Goal: Obtain resource: Download file/media

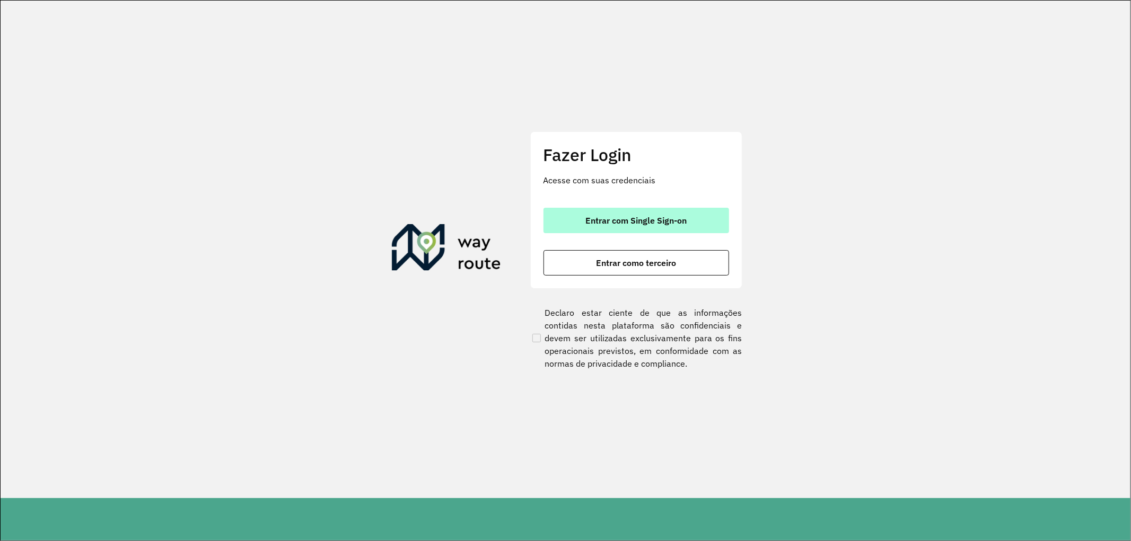
click at [676, 225] on span "Entrar com Single Sign-on" at bounding box center [635, 220] width 101 height 8
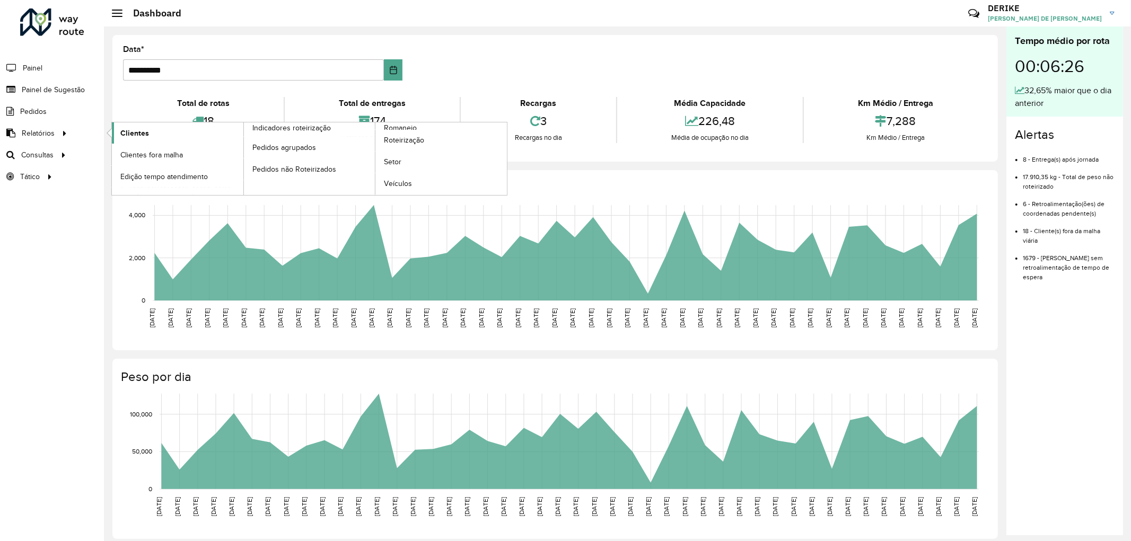
click at [126, 131] on span "Clientes" at bounding box center [134, 133] width 29 height 11
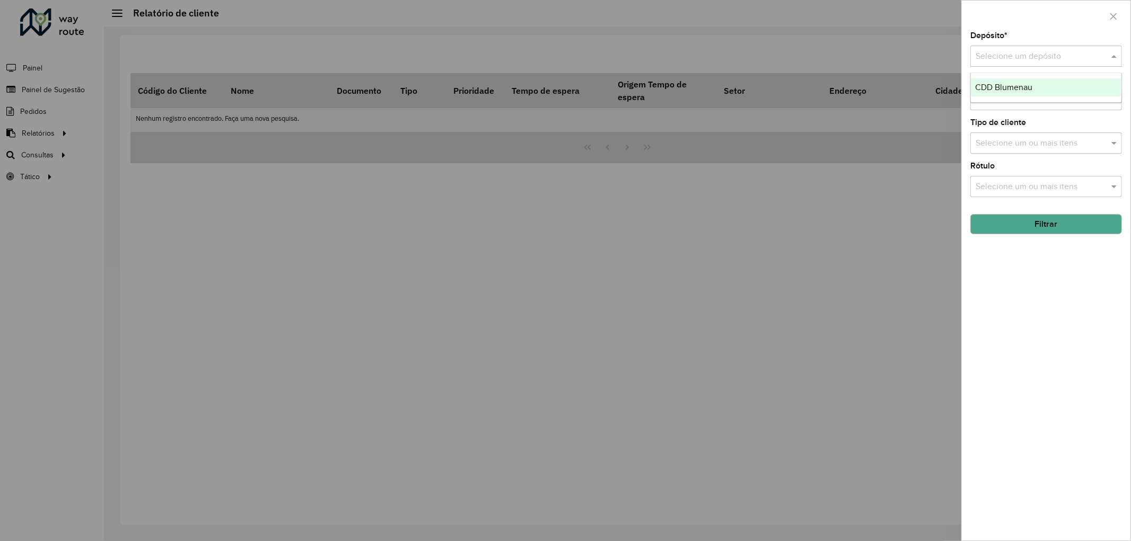
click at [1020, 59] on input "text" at bounding box center [1036, 56] width 120 height 13
click at [1016, 83] on span "CDD Blumenau" at bounding box center [1003, 87] width 57 height 9
click at [1046, 225] on button "Filtrar" at bounding box center [1046, 224] width 152 height 20
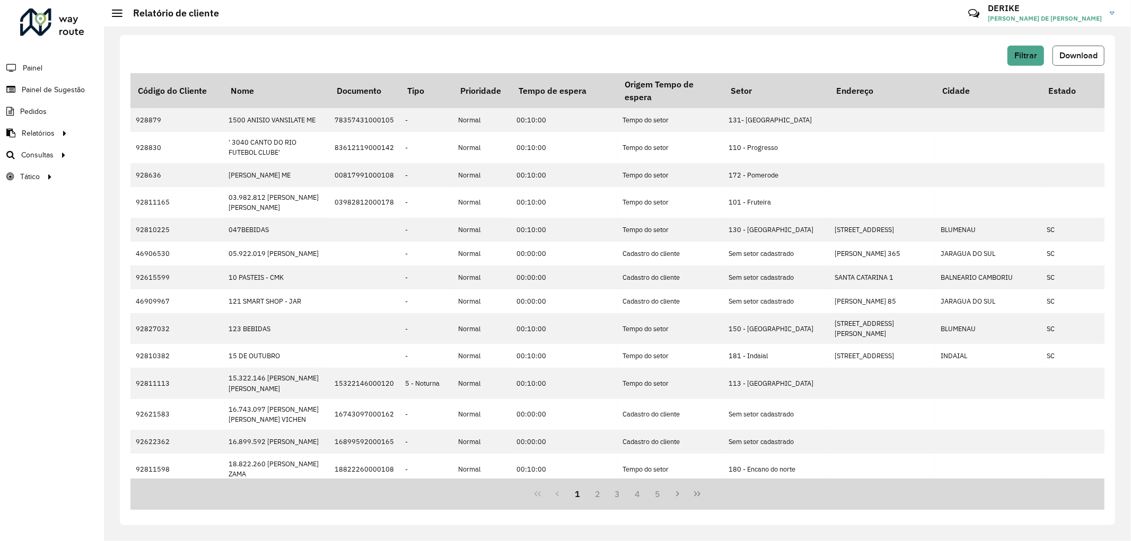
click at [1085, 56] on span "Download" at bounding box center [1079, 55] width 38 height 9
